Goal: Task Accomplishment & Management: Manage account settings

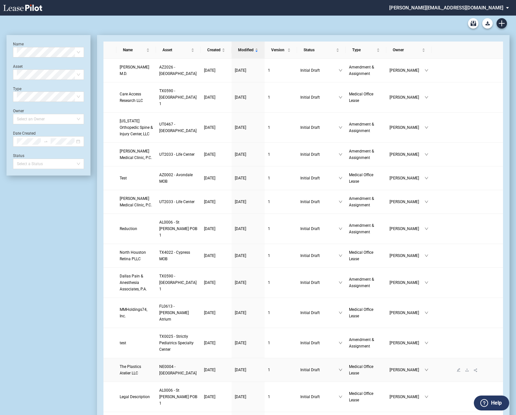
click at [141, 371] on span "The Plastics Atelier LLC" at bounding box center [130, 369] width 21 height 11
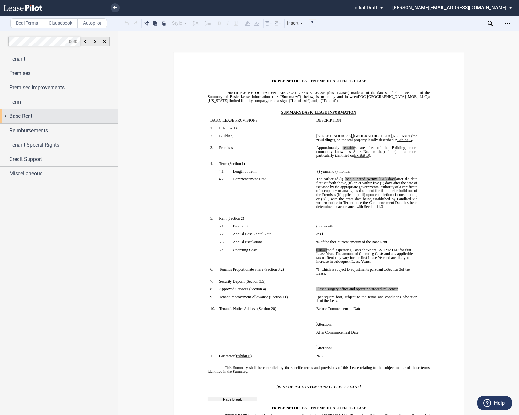
click at [6, 114] on div "Base Rent" at bounding box center [59, 116] width 118 height 14
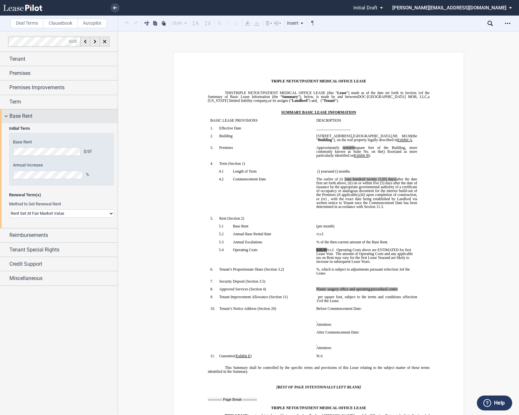
click at [6, 114] on div "Base Rent" at bounding box center [59, 116] width 118 height 14
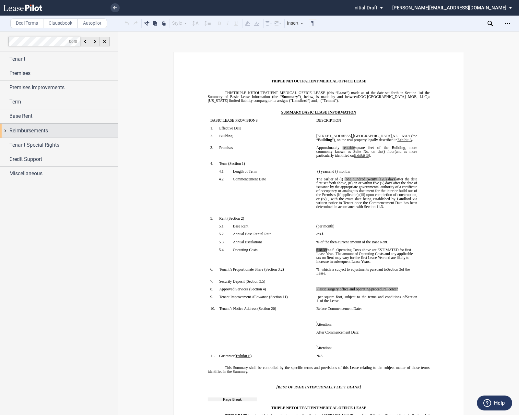
click at [6, 130] on div "Reimbursements" at bounding box center [59, 131] width 118 height 14
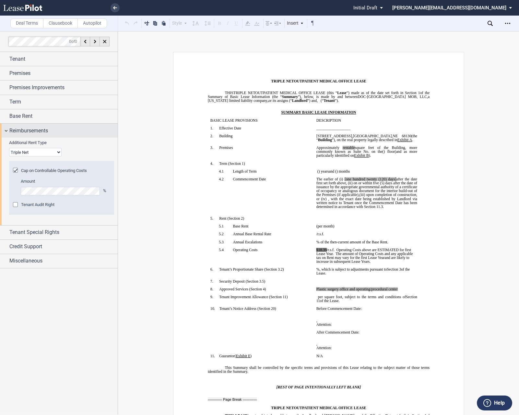
click at [6, 130] on div "Reimbursements" at bounding box center [59, 131] width 118 height 14
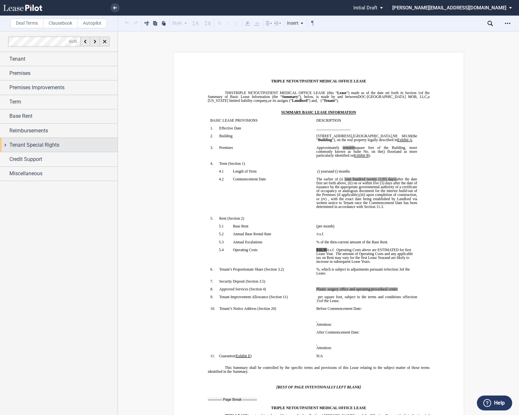
click at [5, 143] on div "Tenant Special Rights" at bounding box center [59, 145] width 118 height 14
click at [4, 102] on div "Term" at bounding box center [59, 102] width 118 height 14
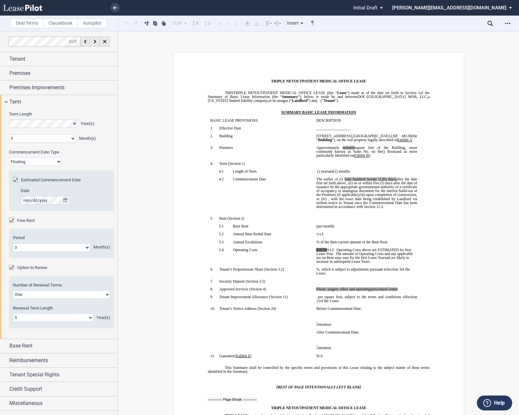
click at [10, 220] on div "Free Rent" at bounding box center [12, 221] width 6 height 6
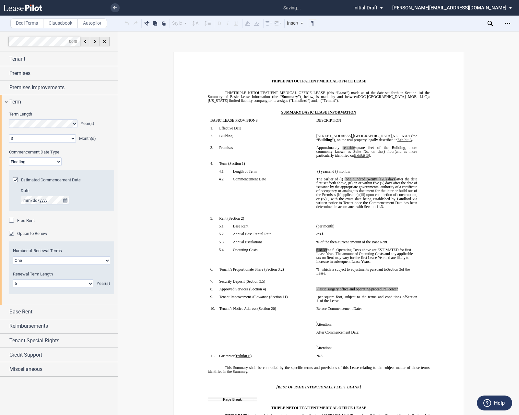
click at [10, 220] on div "Free Rent" at bounding box center [12, 221] width 6 height 6
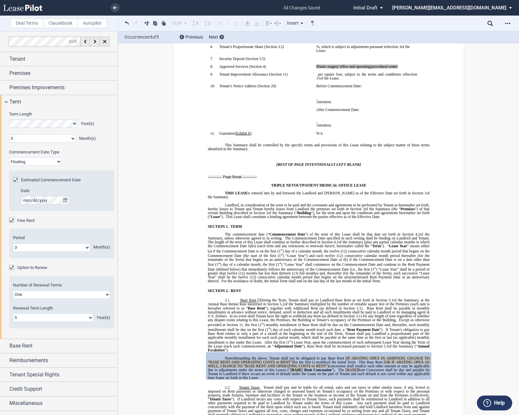
scroll to position [93, 0]
